Goal: Task Accomplishment & Management: Use online tool/utility

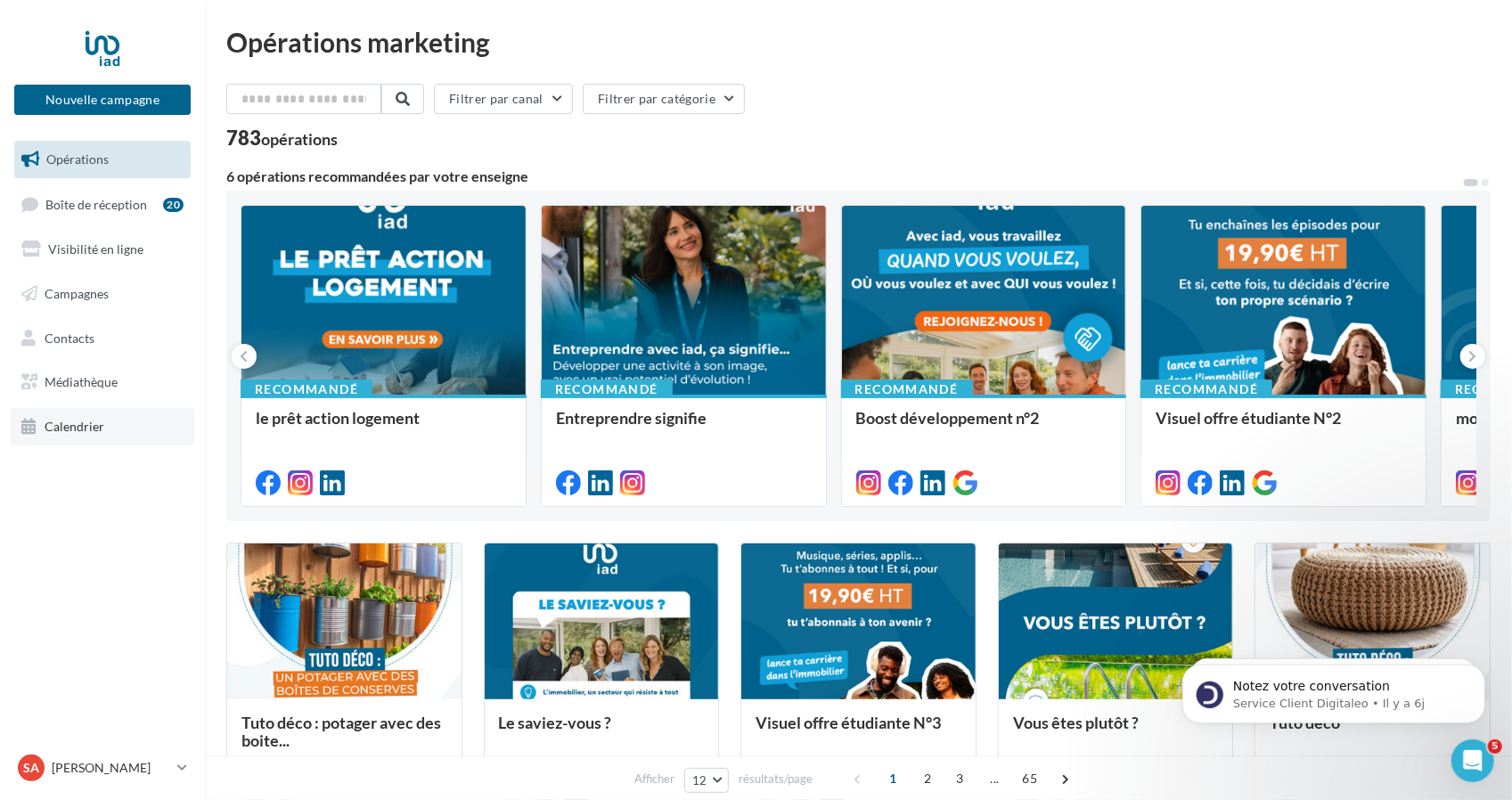
click at [134, 427] on link "Calendrier" at bounding box center [102, 426] width 183 height 37
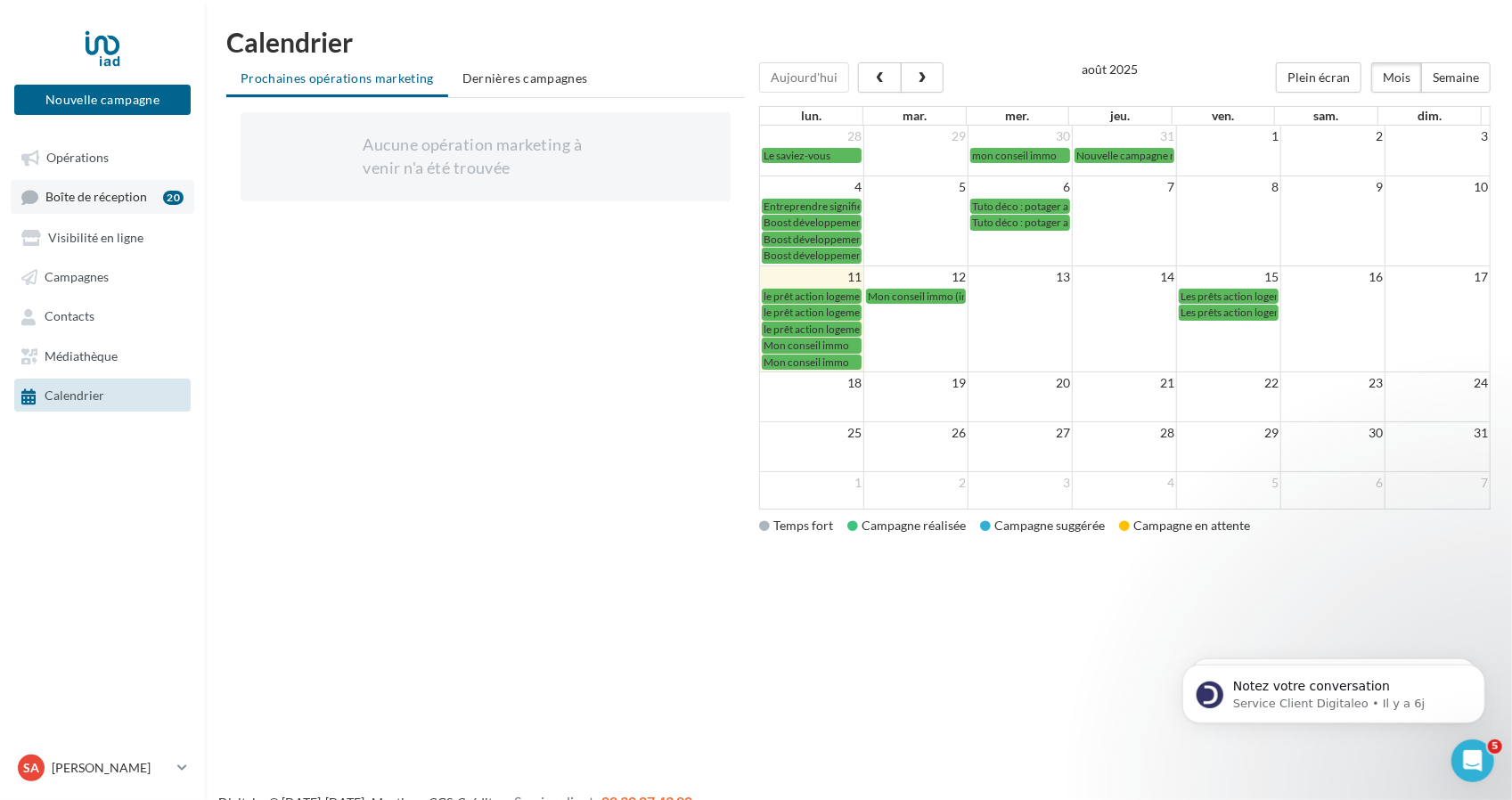
click at [135, 197] on span "Boîte de réception" at bounding box center [96, 198] width 102 height 15
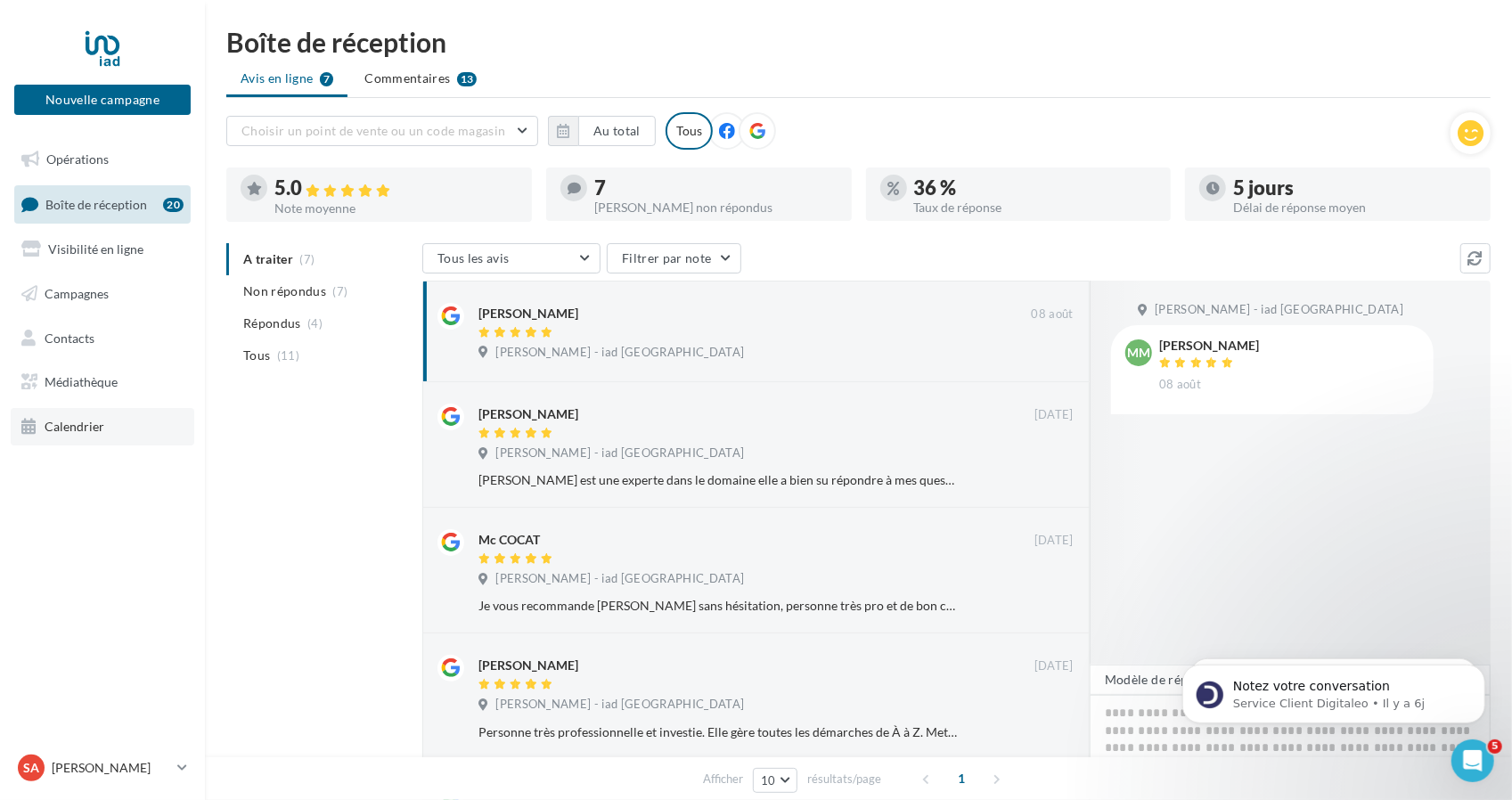
click at [141, 425] on link "Calendrier" at bounding box center [102, 426] width 183 height 37
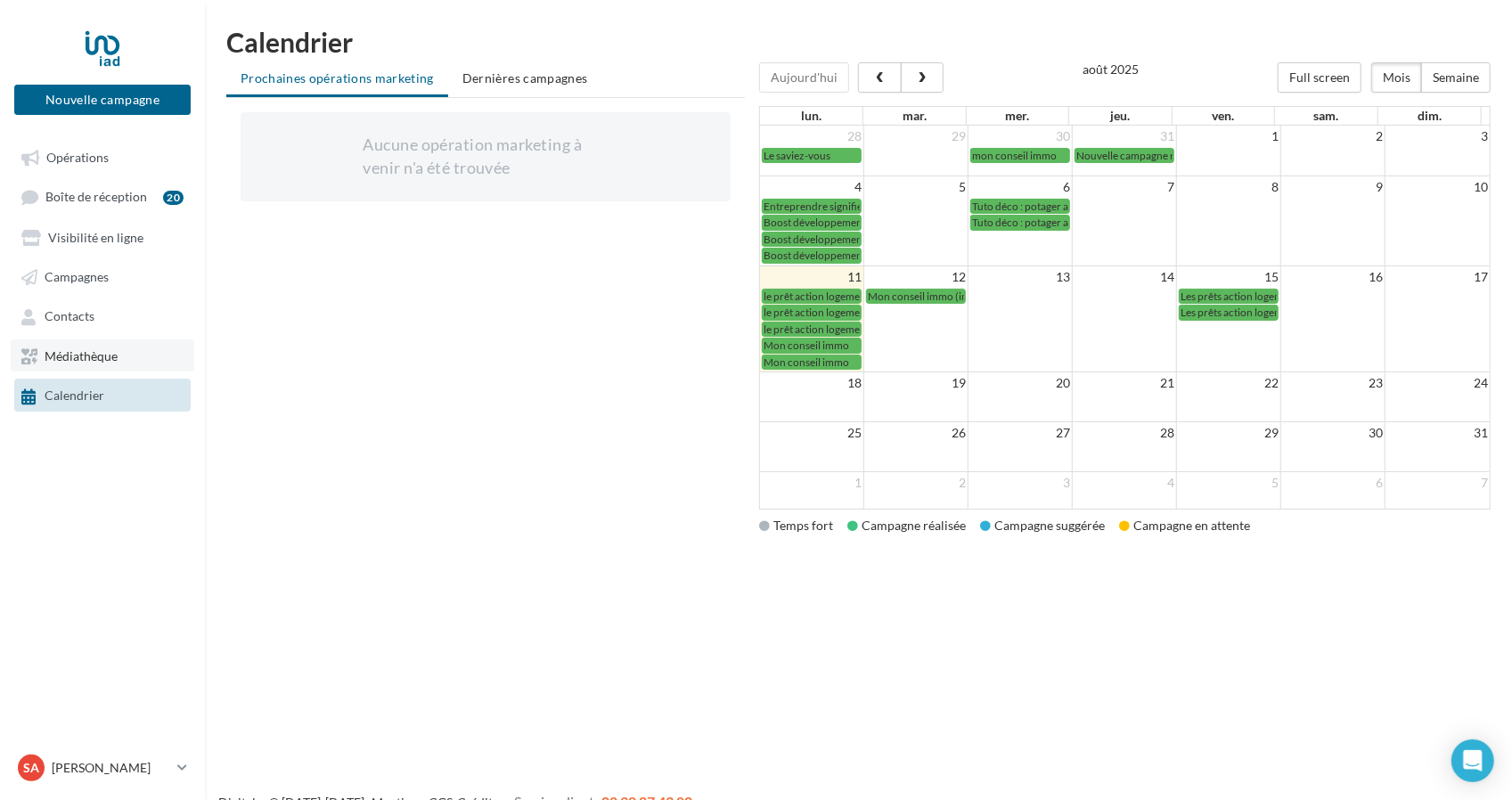
click at [134, 359] on link "Médiathèque" at bounding box center [102, 355] width 183 height 32
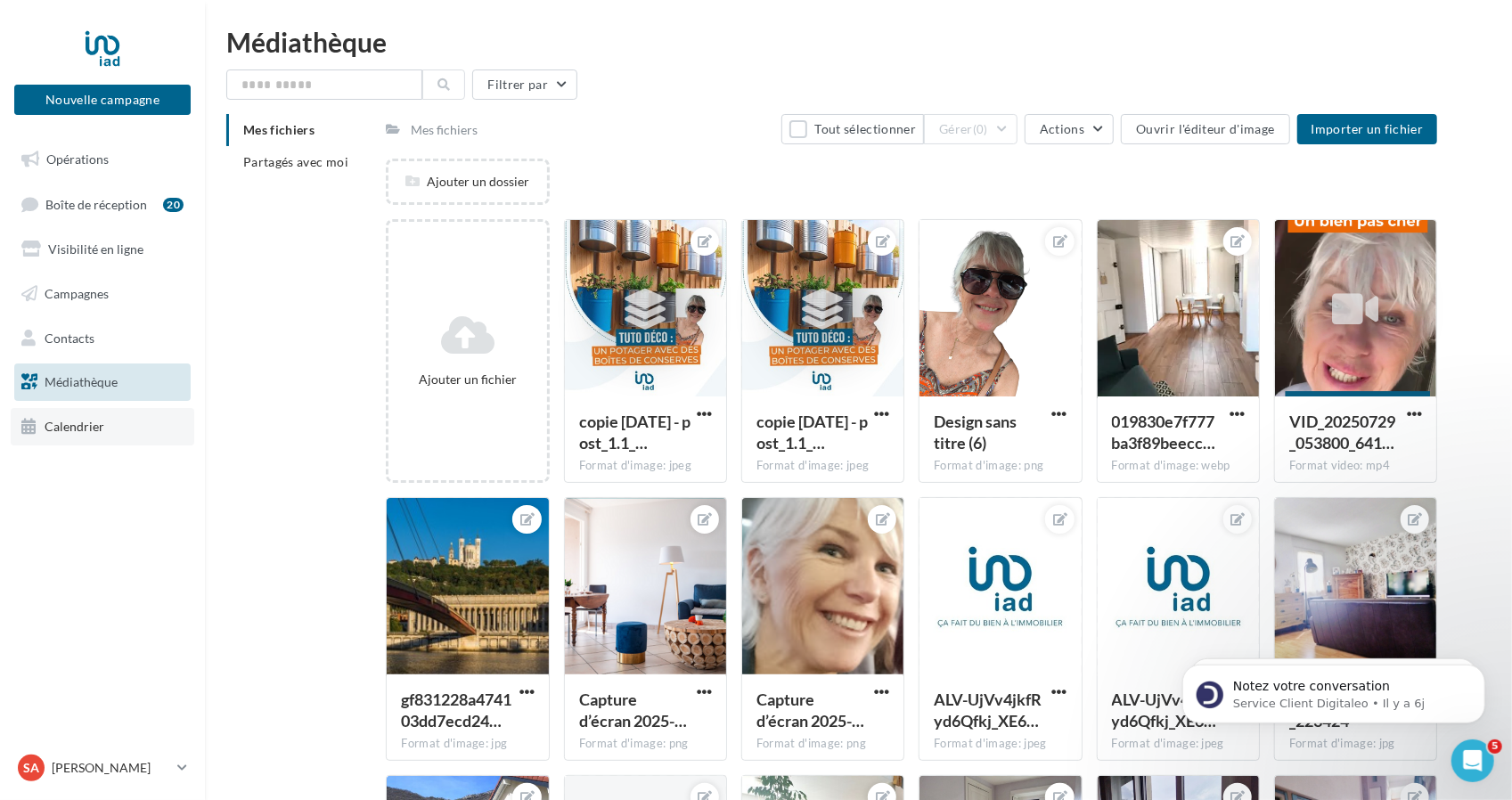
click at [107, 422] on link "Calendrier" at bounding box center [102, 426] width 183 height 37
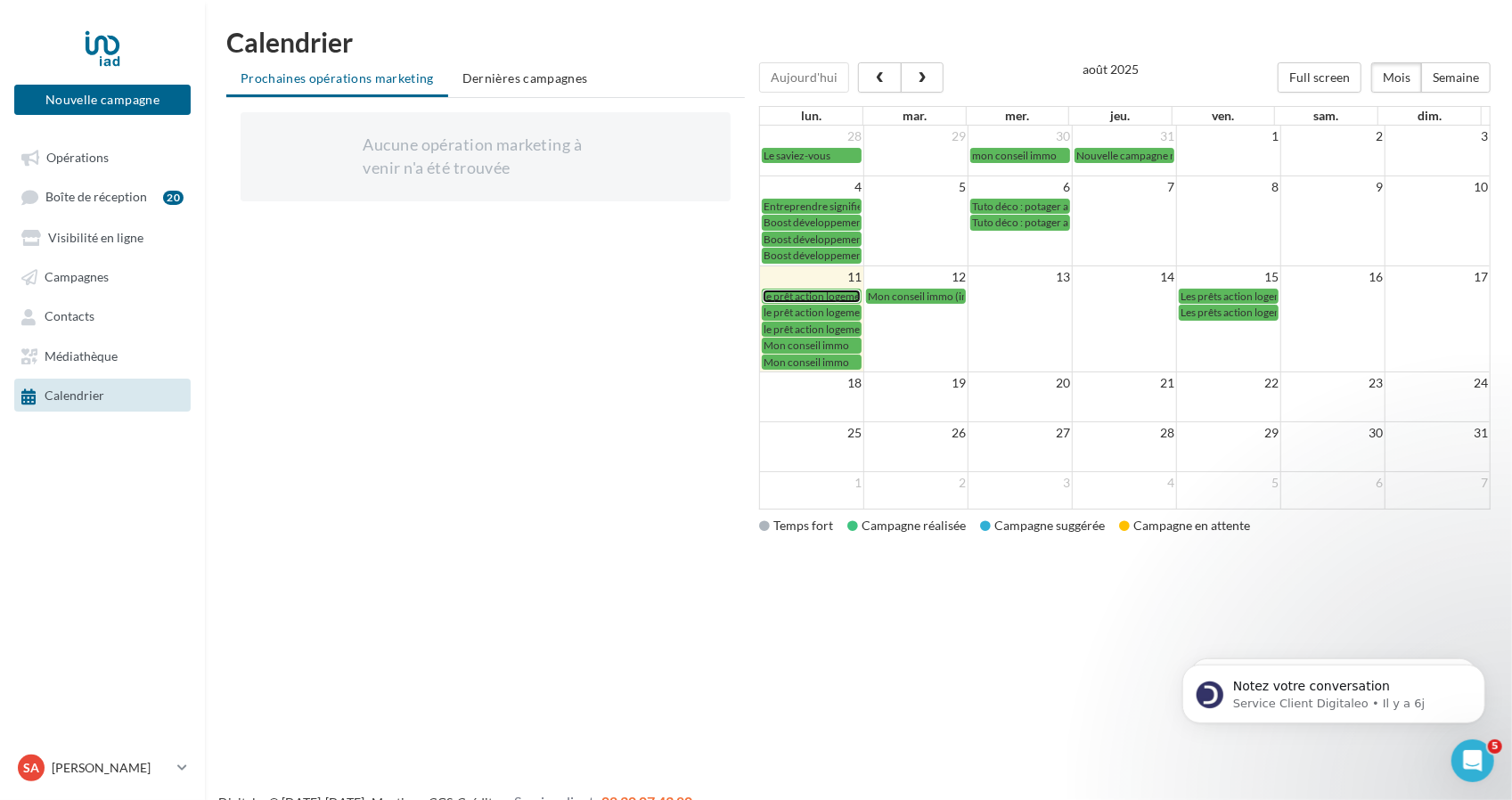
click at [839, 295] on span "le prêt action logement" at bounding box center [816, 296] width 106 height 13
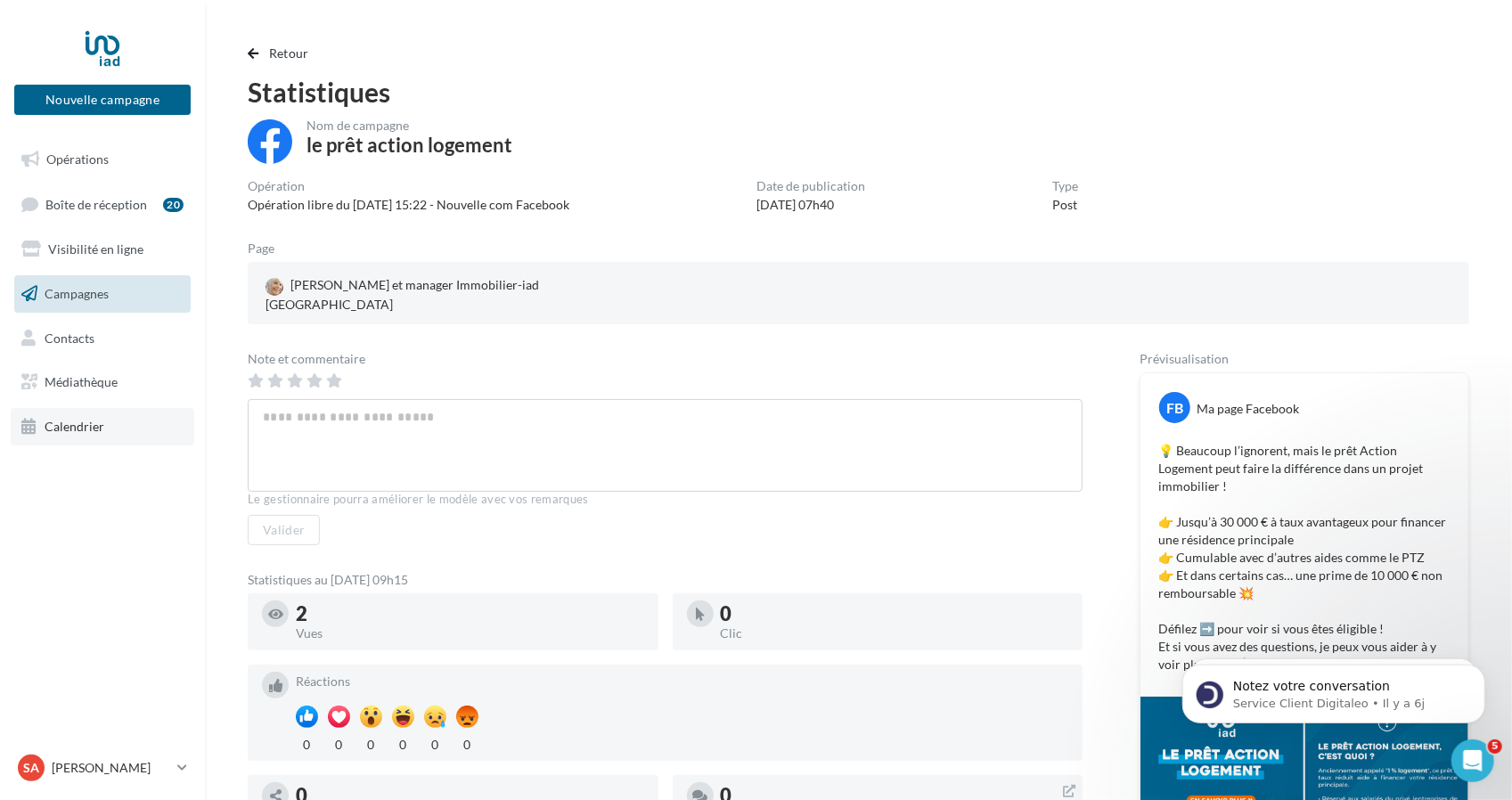
click at [84, 442] on link "Calendrier" at bounding box center [102, 426] width 183 height 37
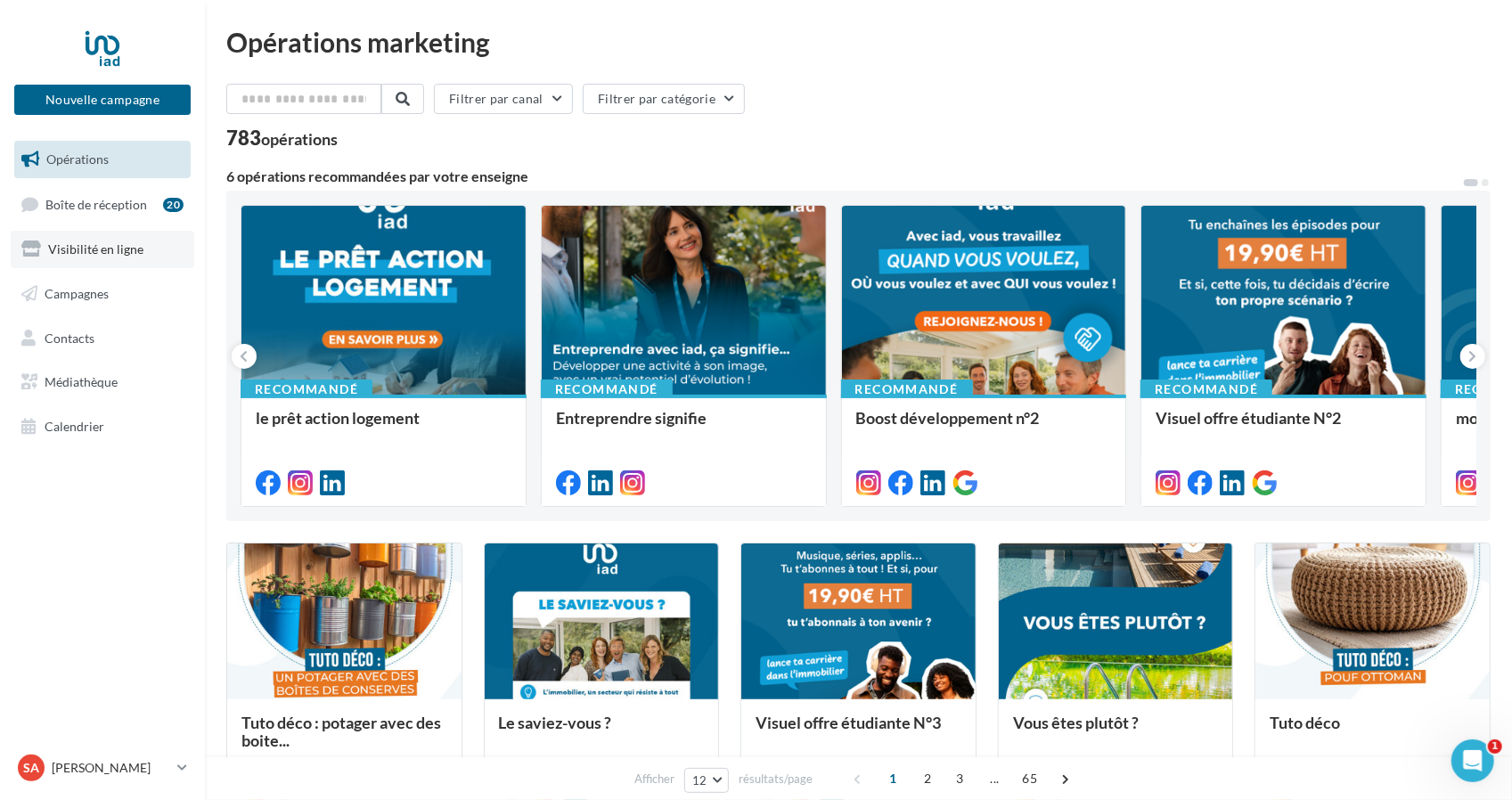
click at [106, 235] on link "Visibilité en ligne" at bounding box center [102, 249] width 183 height 37
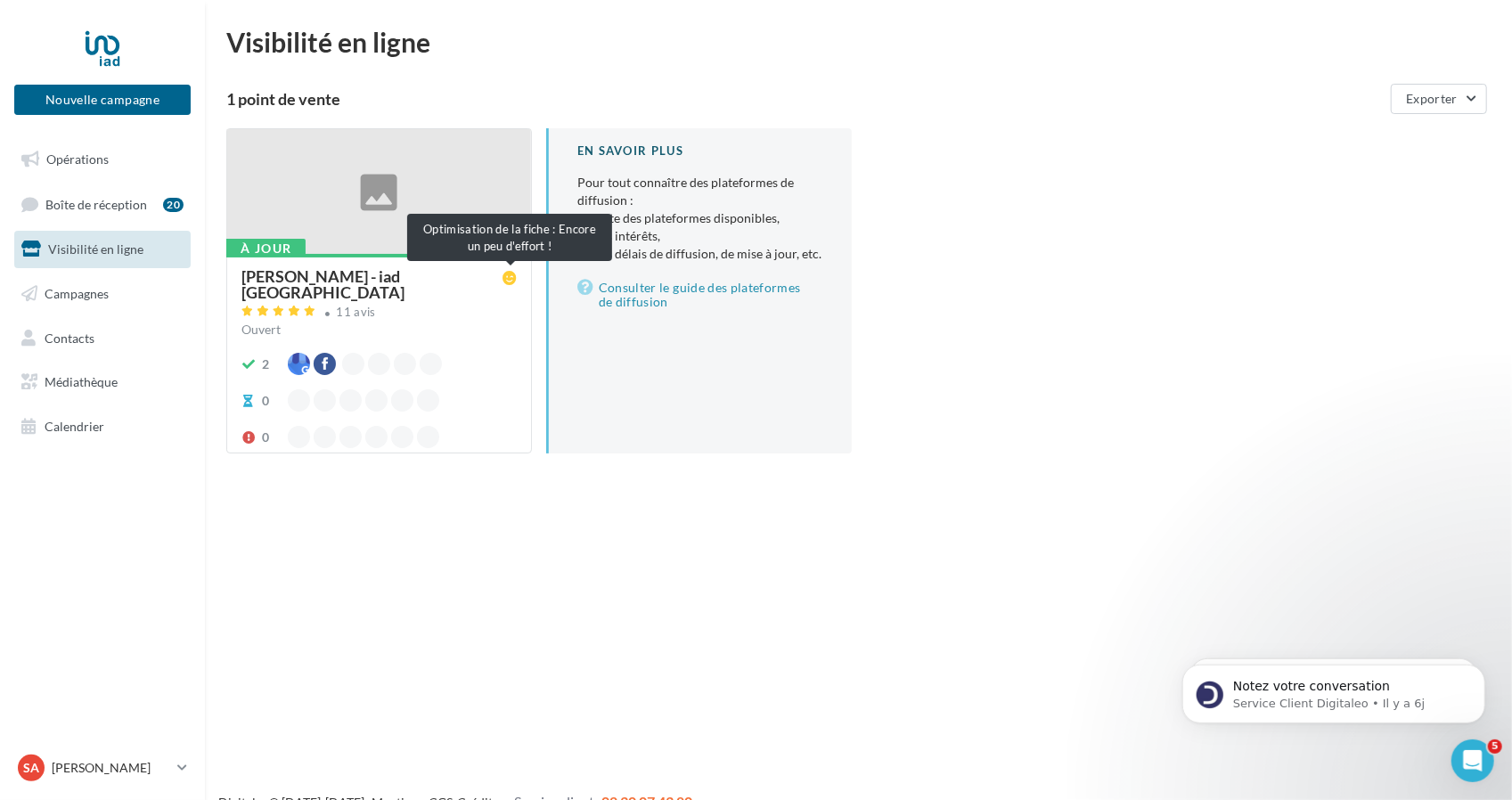
click at [509, 283] on icon at bounding box center [509, 277] width 14 height 14
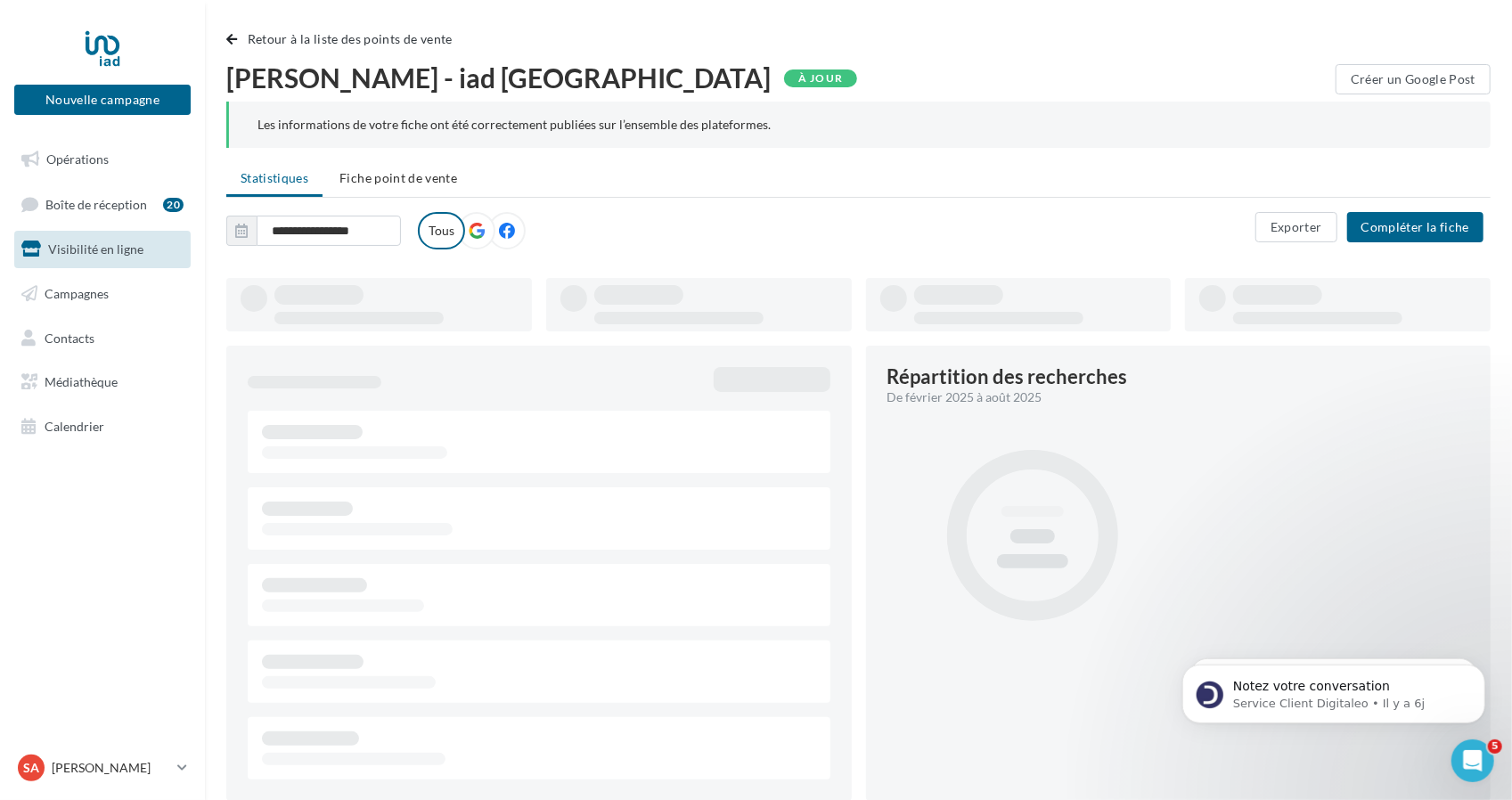
type input "**********"
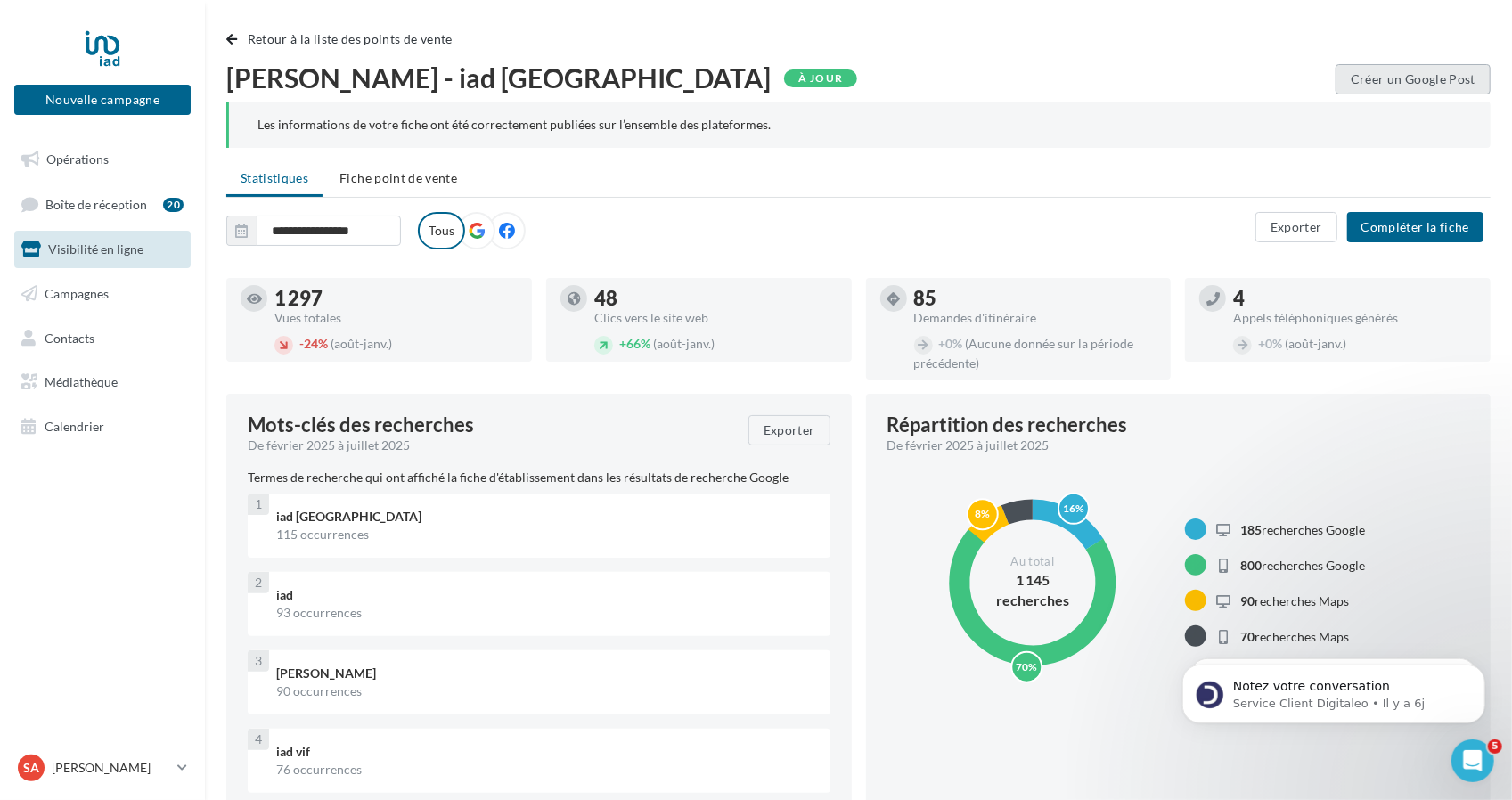
click at [1414, 81] on button "Créer un Google Post" at bounding box center [1412, 79] width 155 height 30
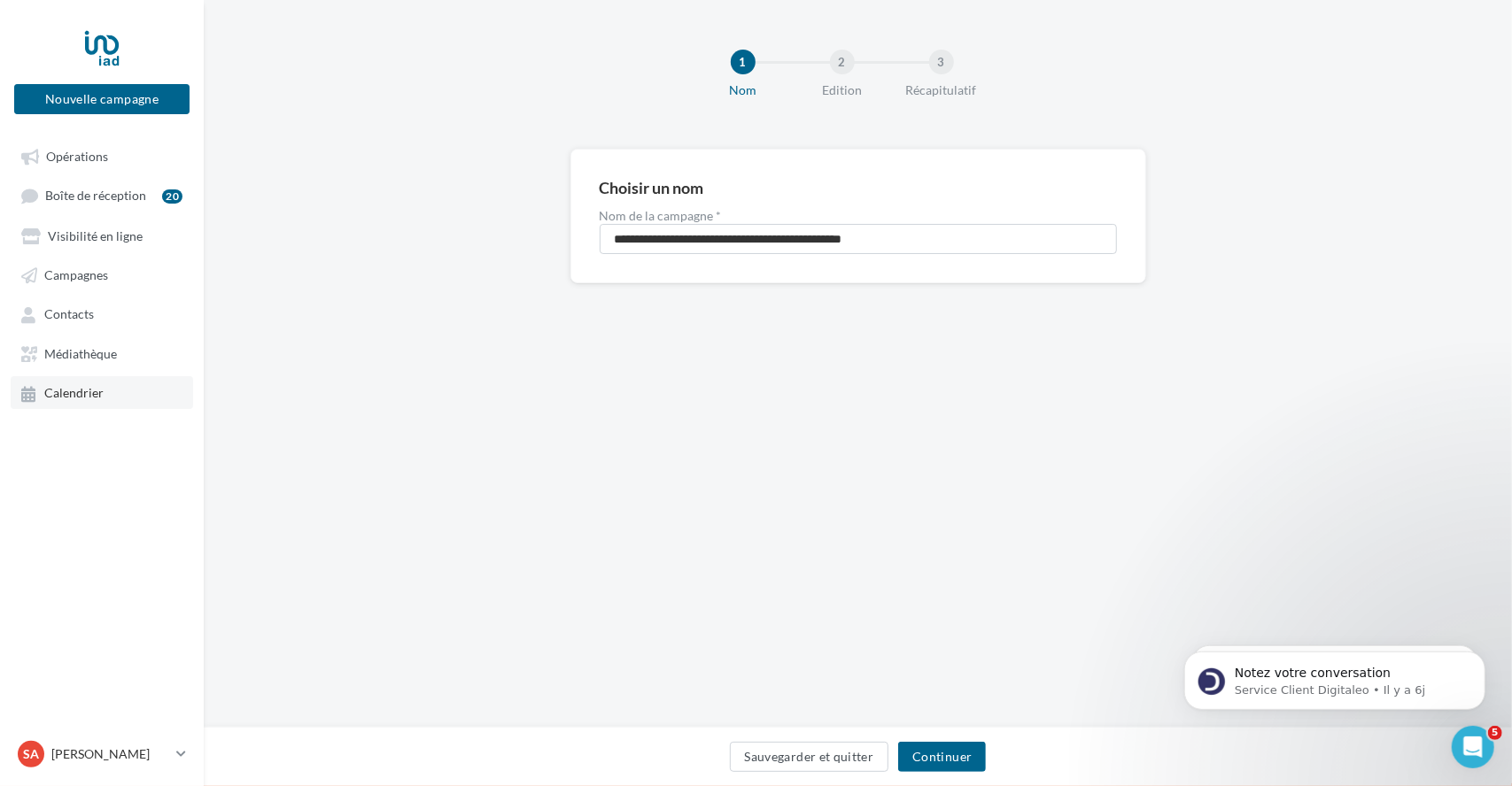
click at [103, 398] on link "Calendrier" at bounding box center [101, 392] width 182 height 32
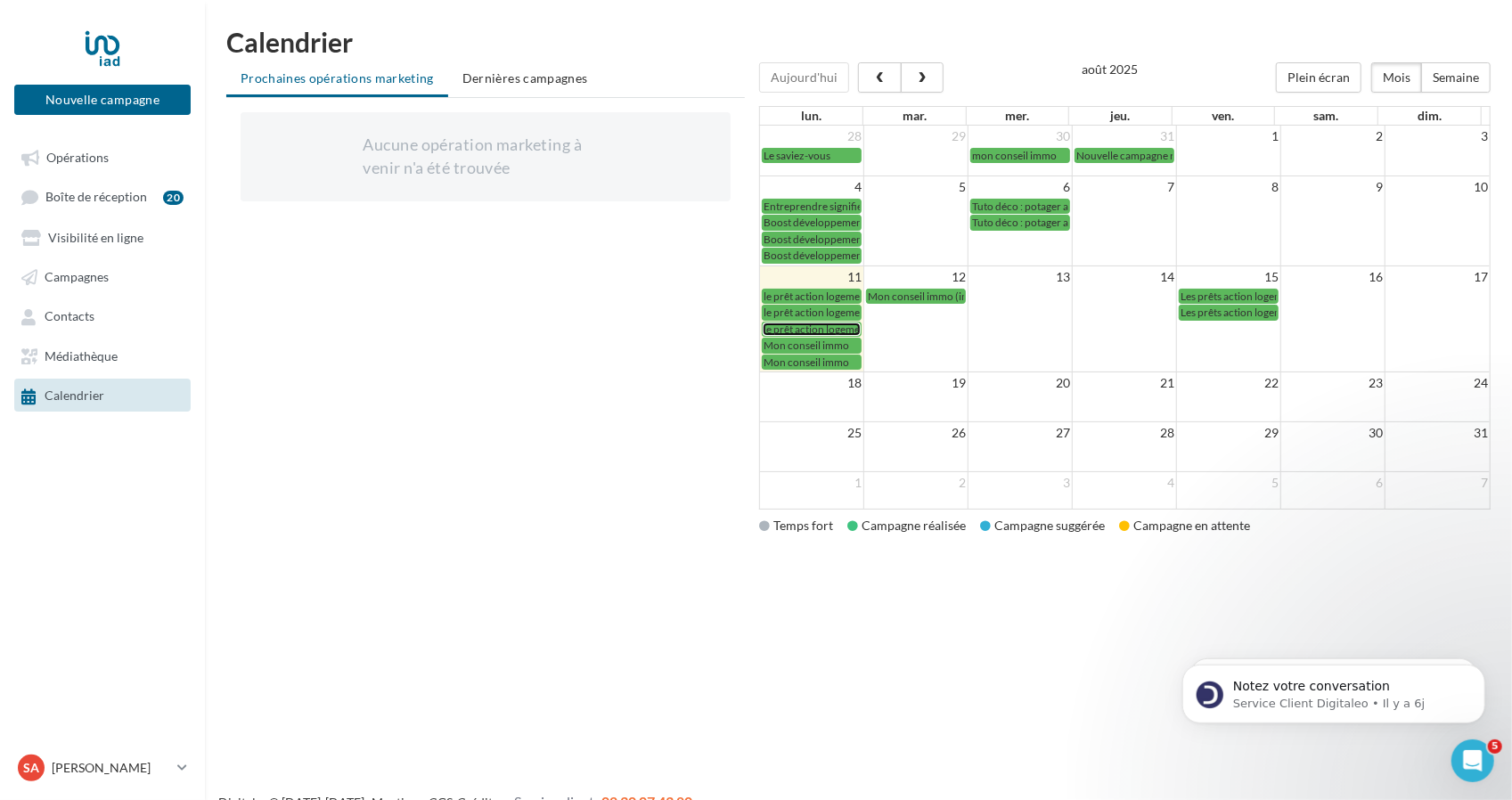
click at [821, 325] on span "le prêt action logement" at bounding box center [816, 329] width 106 height 13
click at [909, 300] on td "Mon conseil immo (instagram)" at bounding box center [916, 329] width 105 height 82
click at [918, 290] on span "Mon conseil immo (instagram)" at bounding box center [938, 296] width 141 height 13
click at [91, 162] on span "Opérations" at bounding box center [78, 157] width 63 height 15
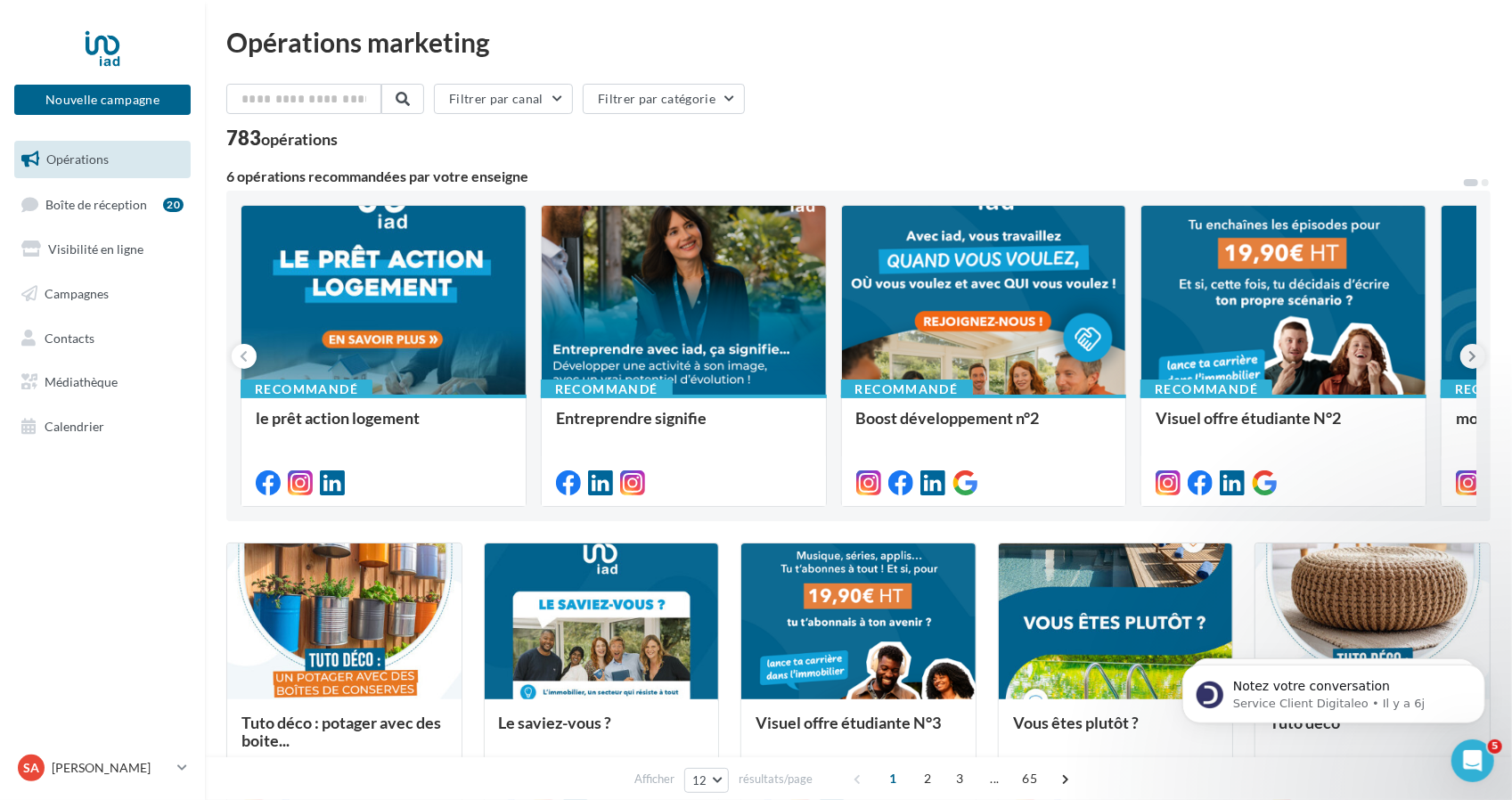
click at [1472, 348] on icon at bounding box center [1473, 356] width 8 height 18
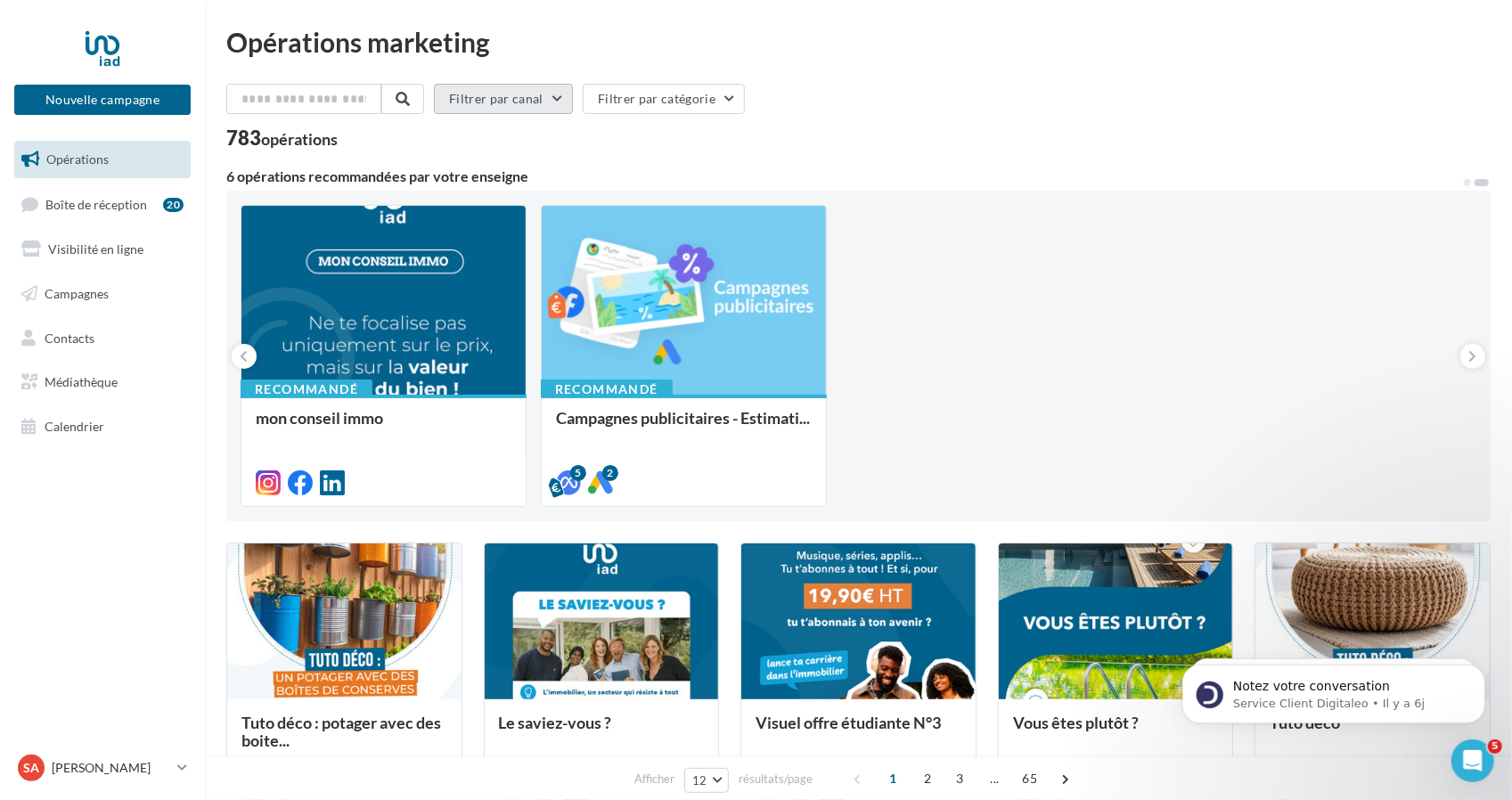
click at [560, 96] on button "Filtrer par canal" at bounding box center [503, 99] width 139 height 30
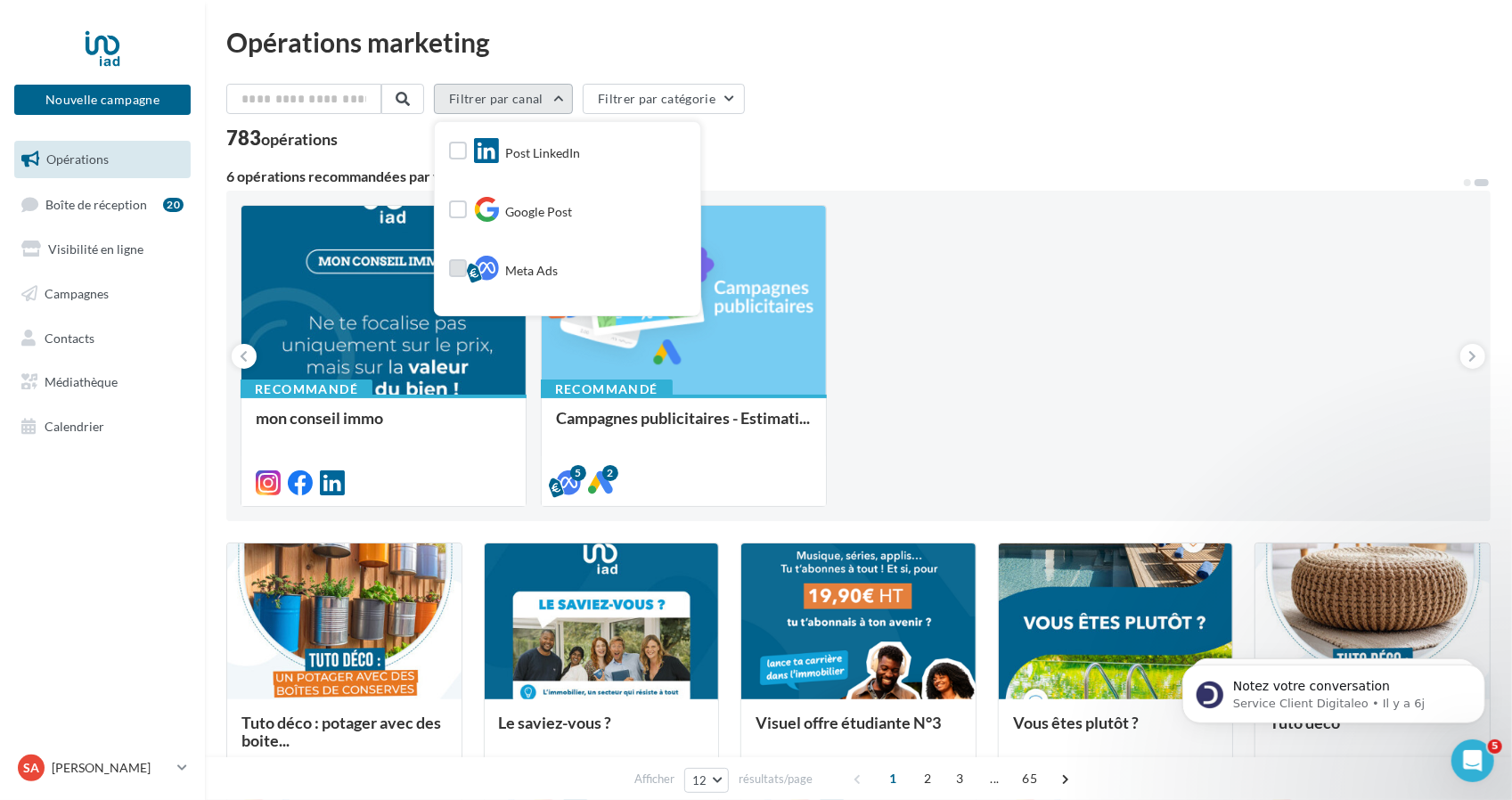
scroll to position [167, 0]
click at [459, 206] on div "Tous les canaux Facebook Instagram Post LinkedIn Google Post Meta Ads Google ad…" at bounding box center [566, 218] width 265 height 193
click at [467, 209] on label at bounding box center [457, 210] width 18 height 18
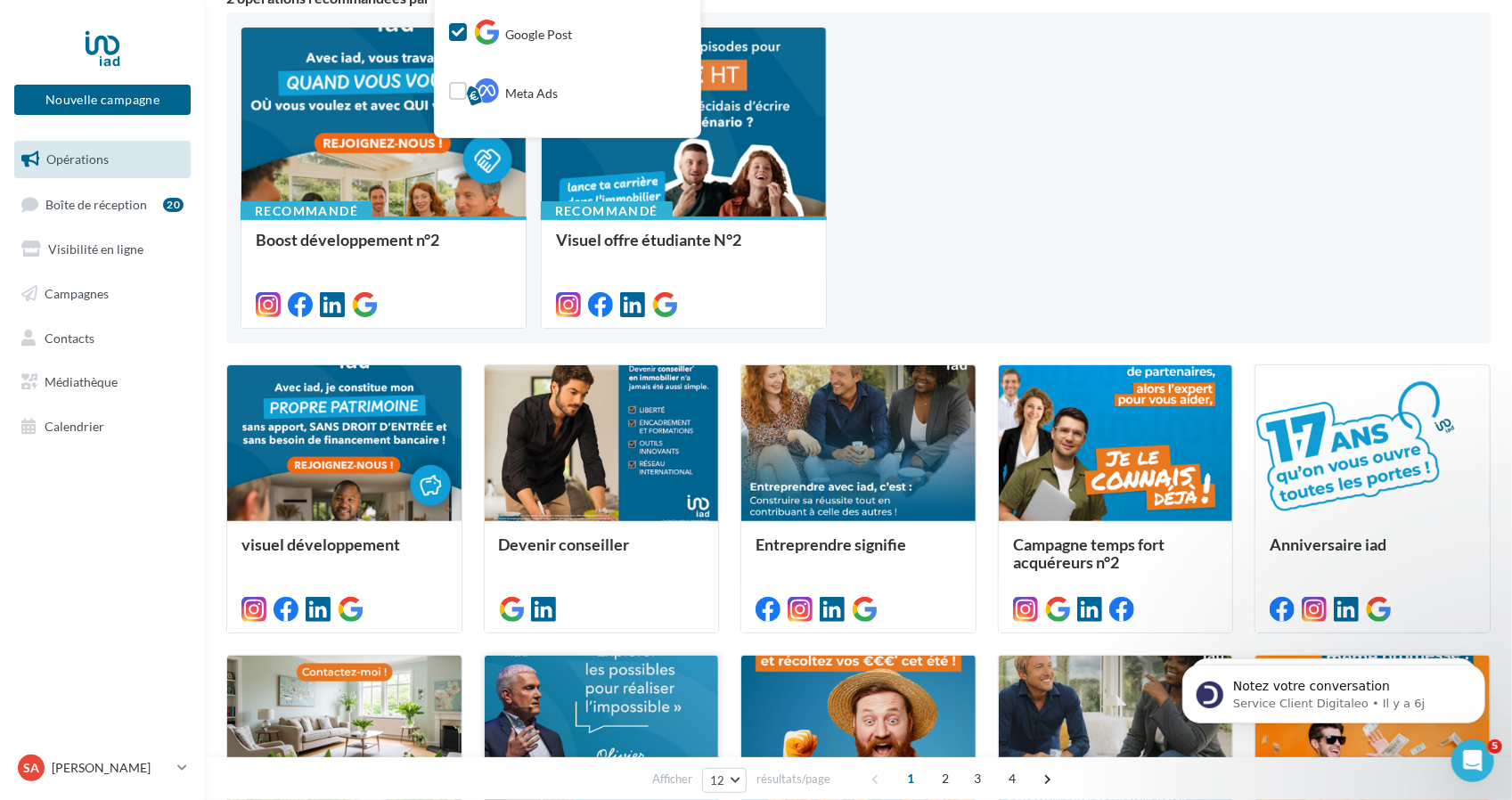
scroll to position [0, 0]
